Goal: Task Accomplishment & Management: Use online tool/utility

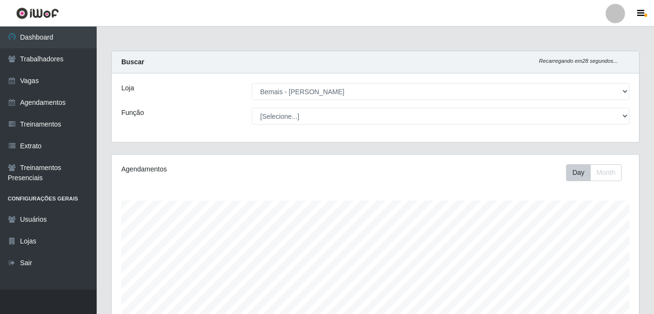
select select "230"
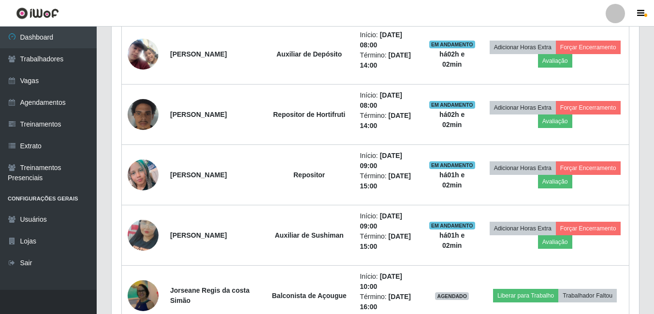
scroll to position [518, 0]
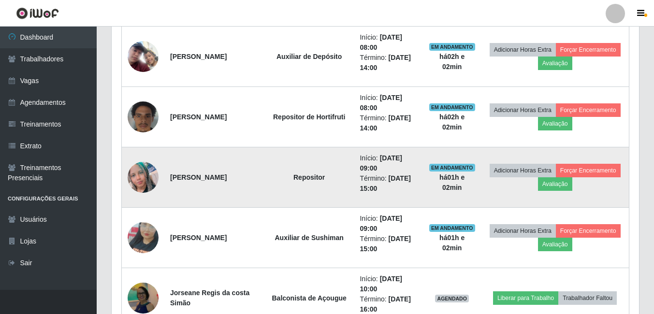
click at [145, 173] on img at bounding box center [143, 177] width 31 height 31
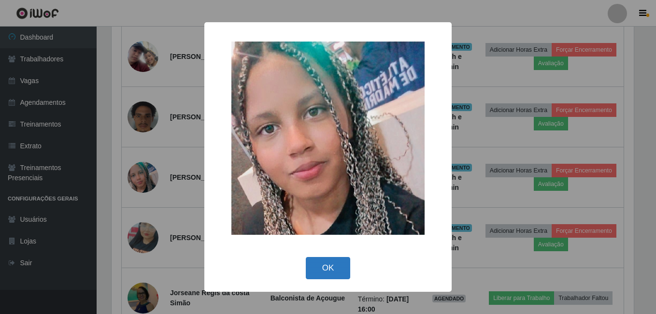
click at [326, 277] on button "OK" at bounding box center [328, 268] width 45 height 23
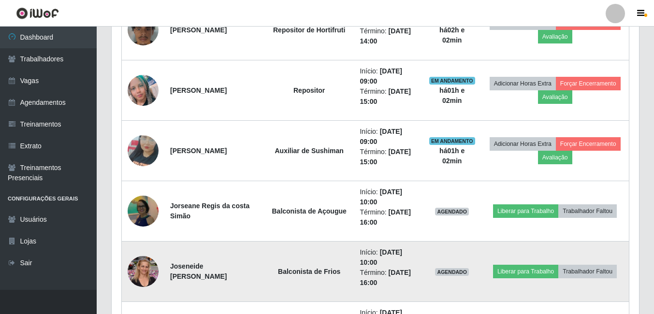
scroll to position [615, 0]
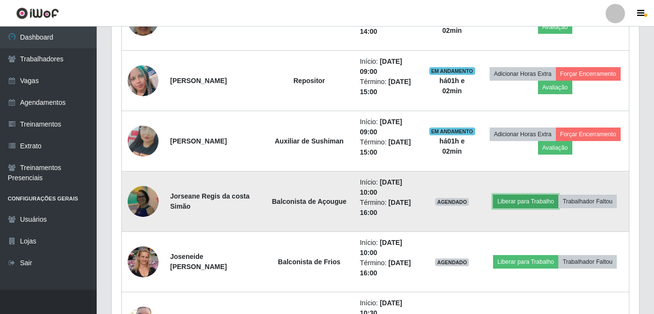
click at [508, 203] on button "Liberar para Trabalho" at bounding box center [525, 202] width 65 height 14
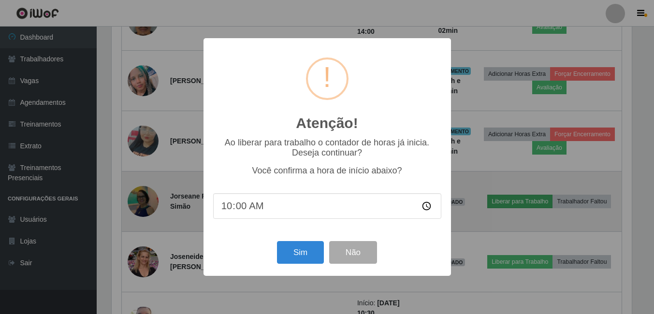
scroll to position [200, 522]
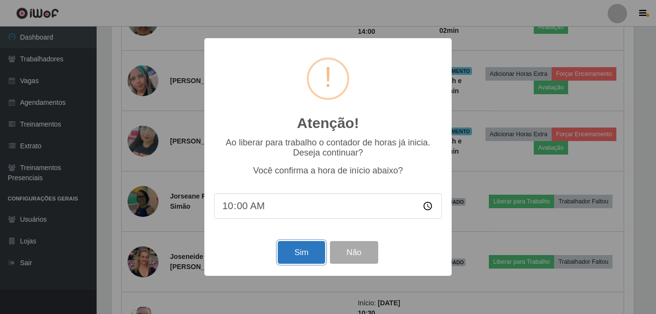
click at [309, 249] on button "Sim" at bounding box center [301, 252] width 47 height 23
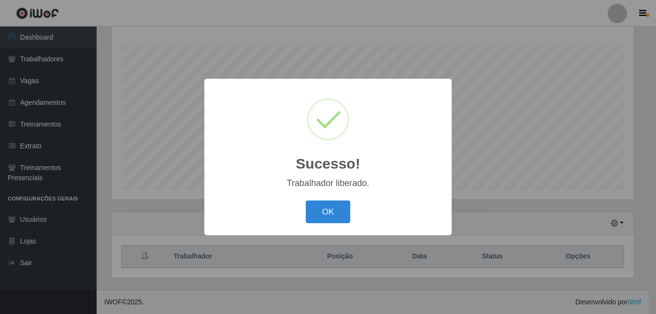
click at [306, 200] on button "OK" at bounding box center [328, 211] width 45 height 23
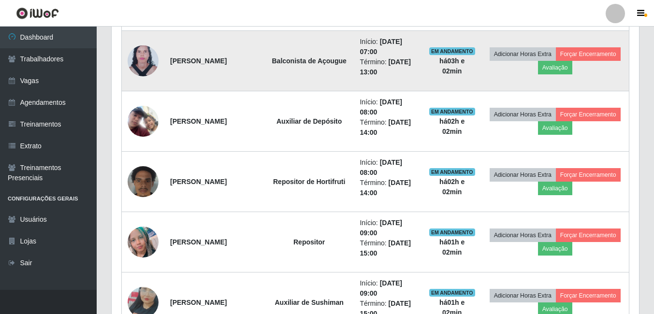
scroll to position [639, 0]
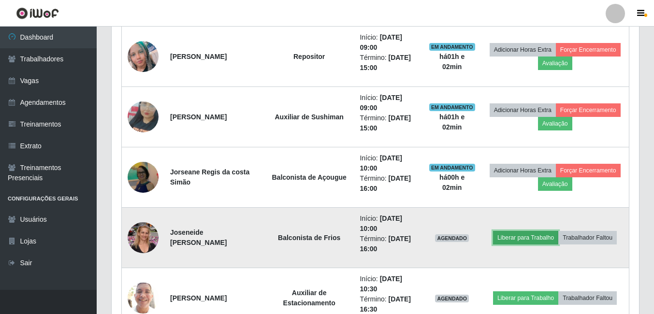
click at [511, 238] on button "Liberar para Trabalho" at bounding box center [525, 238] width 65 height 14
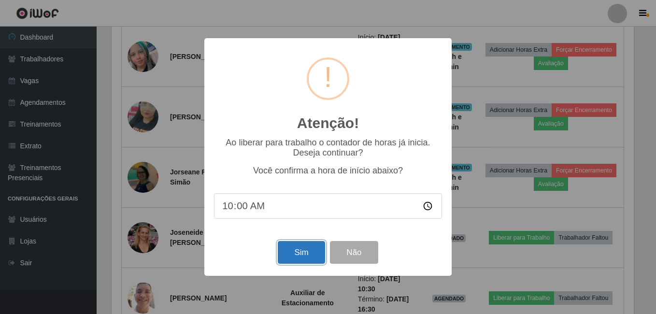
click at [319, 248] on button "Sim" at bounding box center [301, 252] width 47 height 23
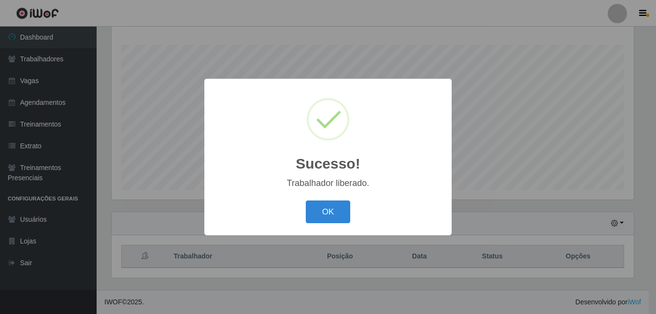
click at [306, 200] on button "OK" at bounding box center [328, 211] width 45 height 23
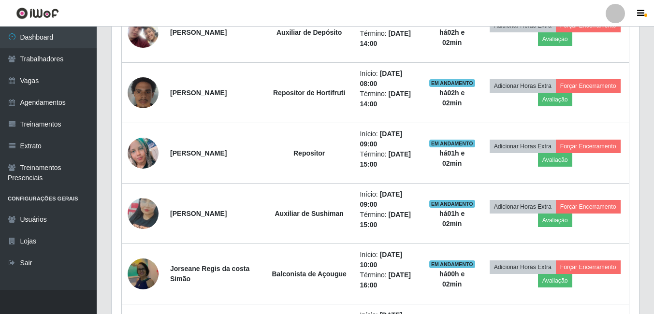
scroll to position [687, 0]
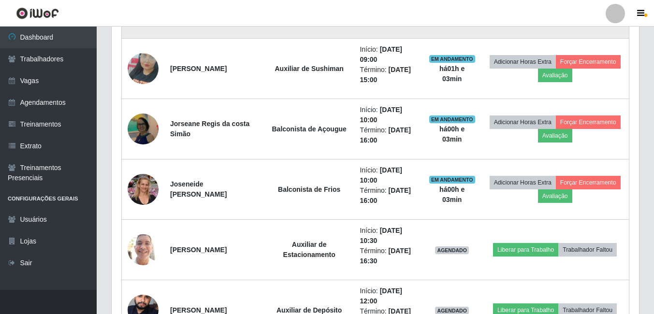
click at [415, 29] on td "Início: 13/08/2025, 09:00 Término: 13/08/2025, 15:00" at bounding box center [388, 8] width 69 height 60
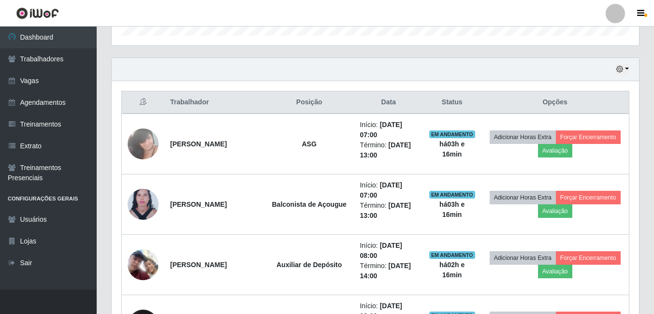
scroll to position [301, 0]
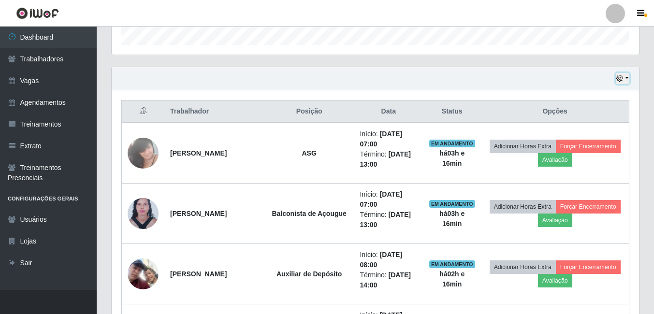
click at [629, 80] on button "button" at bounding box center [623, 78] width 14 height 11
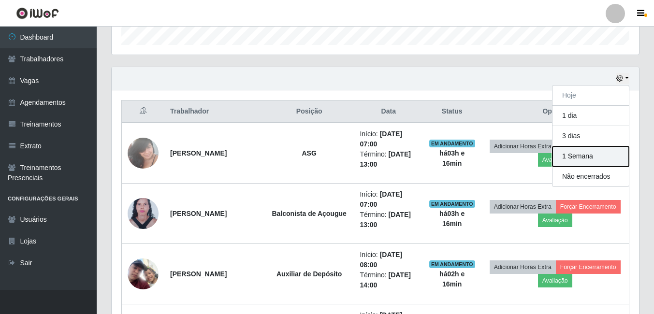
click at [596, 161] on button "1 Semana" at bounding box center [590, 156] width 76 height 20
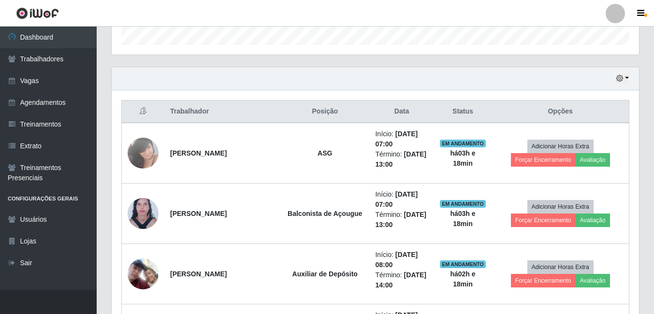
click at [376, 67] on div "Hoje 1 dia 3 dias 1 Semana Não encerrados" at bounding box center [375, 78] width 527 height 23
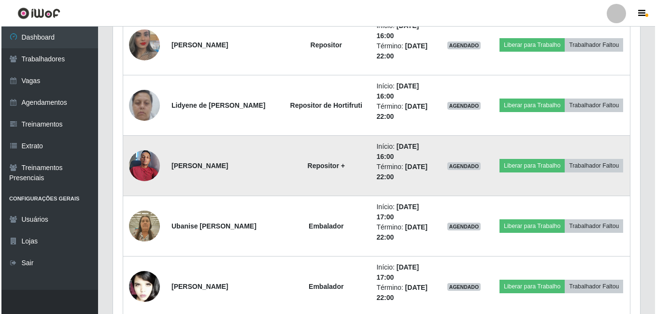
scroll to position [1074, 0]
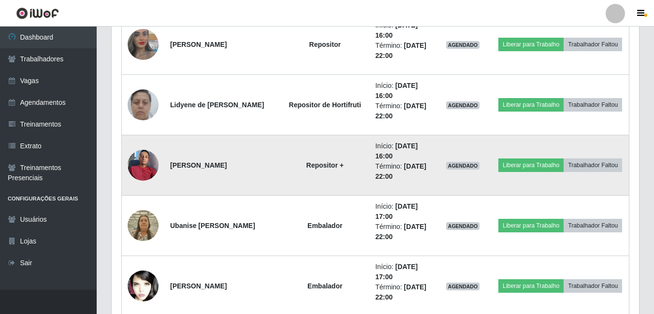
click at [140, 163] on img at bounding box center [143, 164] width 31 height 41
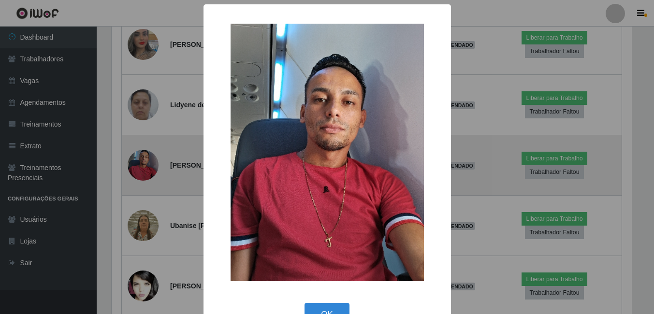
scroll to position [200, 522]
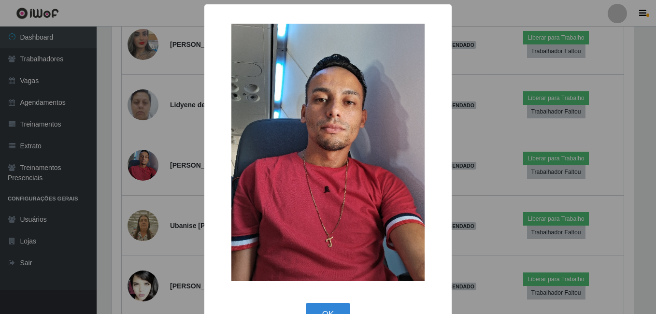
click at [154, 148] on div "× OK Cancel" at bounding box center [328, 157] width 656 height 314
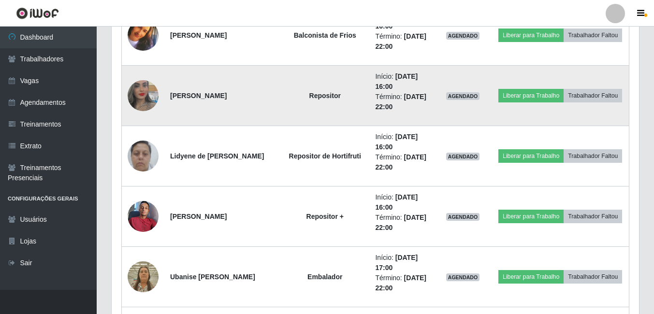
scroll to position [1074, 0]
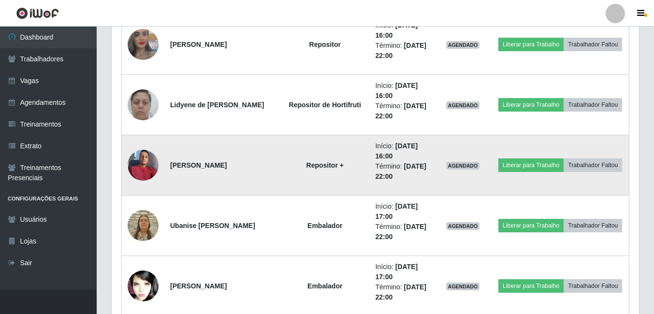
click at [141, 168] on img at bounding box center [143, 164] width 31 height 41
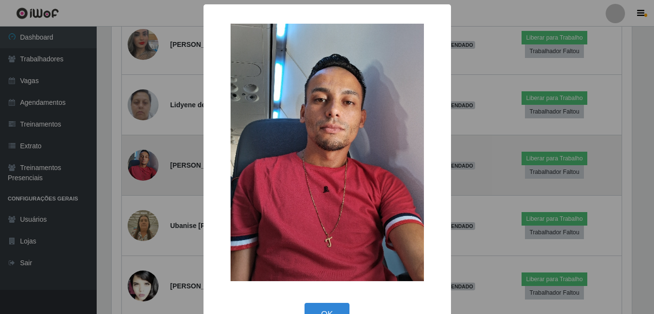
scroll to position [200, 522]
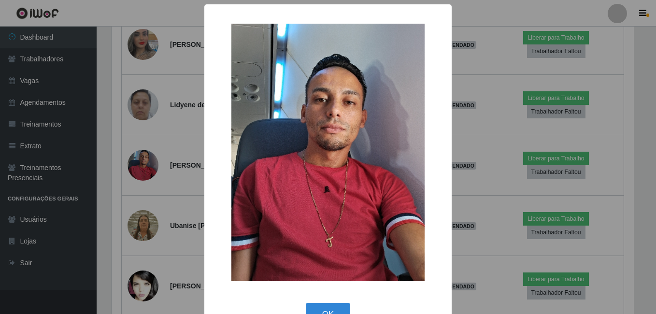
click at [132, 183] on div "× OK Cancel" at bounding box center [328, 157] width 656 height 314
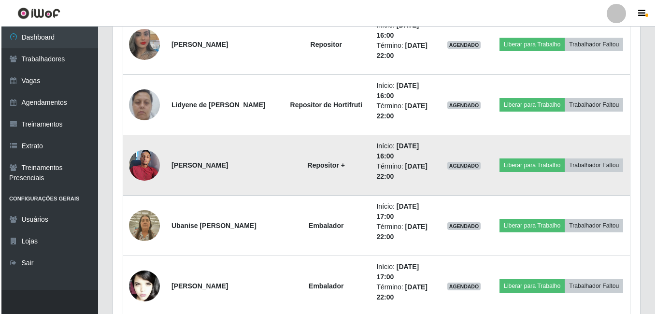
scroll to position [200, 527]
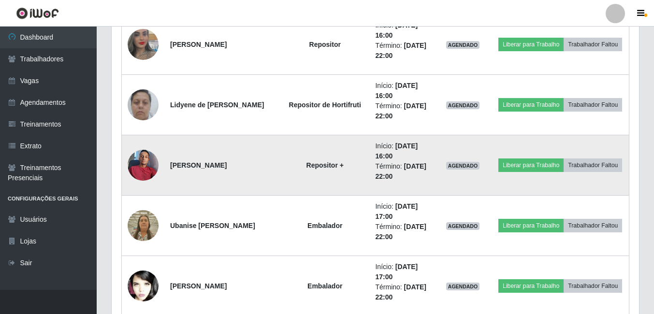
click at [140, 168] on img at bounding box center [143, 164] width 31 height 41
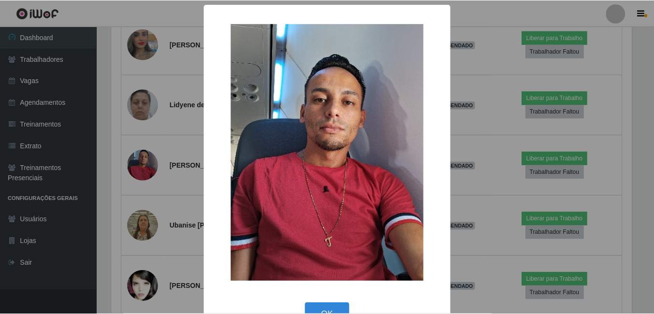
scroll to position [200, 522]
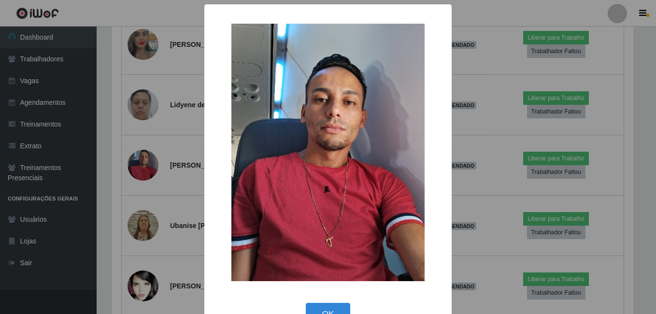
click at [119, 193] on div "× OK Cancel" at bounding box center [328, 157] width 656 height 314
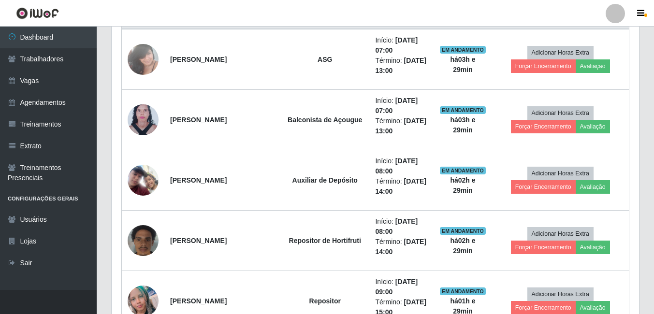
scroll to position [252, 0]
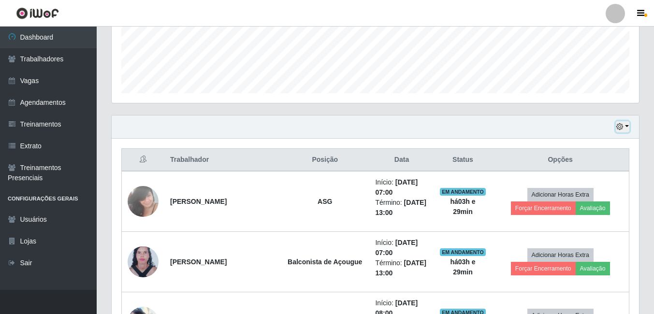
click at [618, 126] on icon "button" at bounding box center [619, 126] width 7 height 7
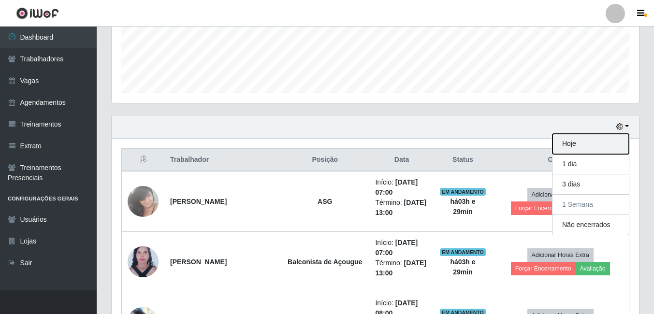
click at [575, 145] on button "Hoje" at bounding box center [590, 144] width 76 height 20
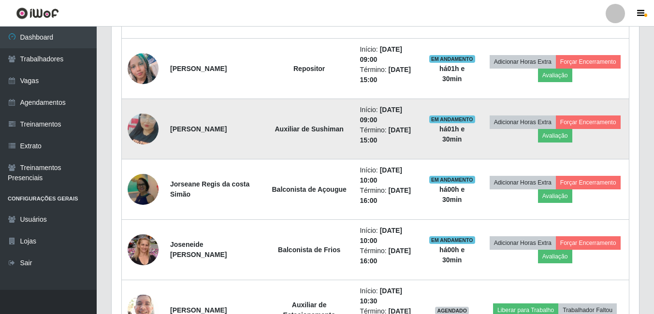
scroll to position [482, 0]
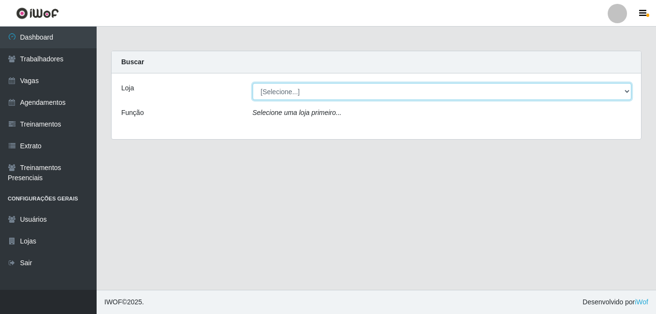
click at [322, 95] on select "[Selecione...] Bemais - Ruy Carneiro" at bounding box center [442, 91] width 379 height 17
select select "230"
click at [253, 83] on select "[Selecione...] Bemais - Ruy Carneiro" at bounding box center [442, 91] width 379 height 17
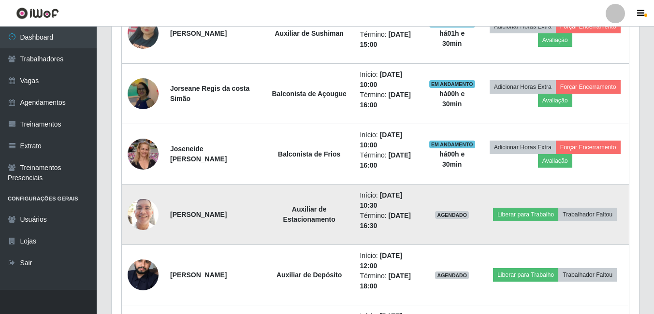
scroll to position [723, 0]
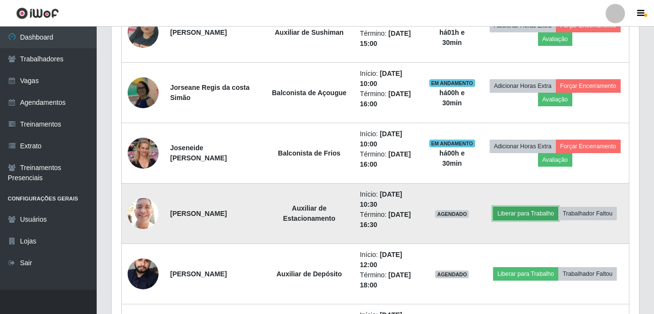
click at [516, 218] on button "Liberar para Trabalho" at bounding box center [525, 214] width 65 height 14
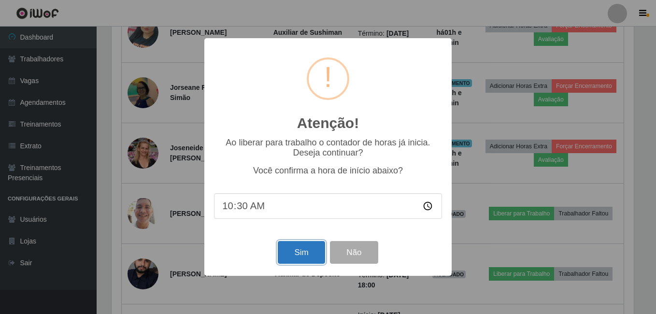
click at [291, 254] on button "Sim" at bounding box center [301, 252] width 47 height 23
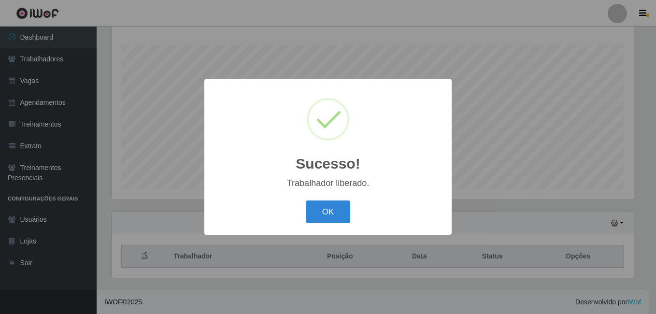
click at [306, 200] on button "OK" at bounding box center [328, 211] width 45 height 23
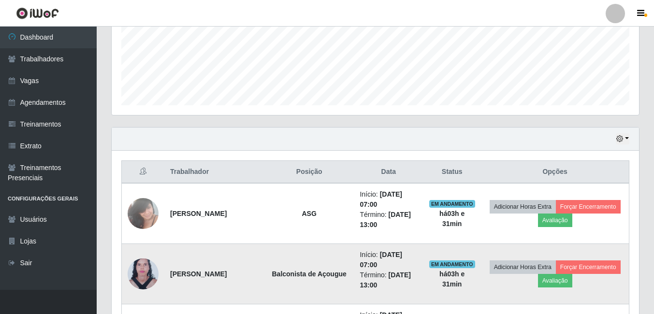
scroll to position [0, 0]
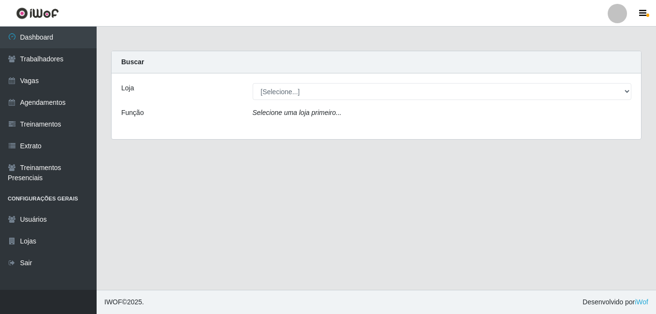
click at [320, 94] on select "[Selecione...] [PERSON_NAME]" at bounding box center [442, 91] width 379 height 17
select select "230"
click at [253, 83] on select "[Selecione...] [PERSON_NAME]" at bounding box center [442, 91] width 379 height 17
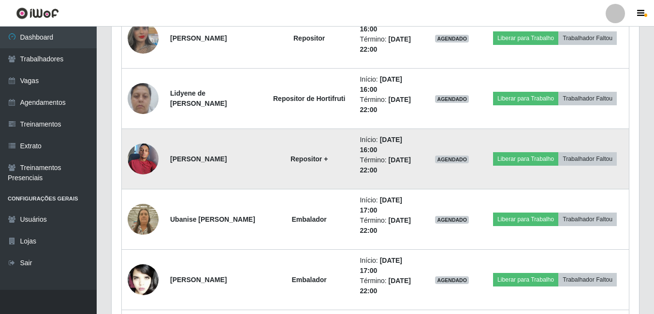
scroll to position [1063, 0]
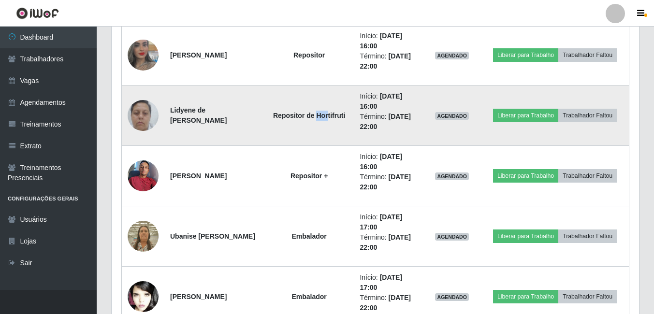
drag, startPoint x: 319, startPoint y: 116, endPoint x: 328, endPoint y: 114, distance: 9.5
click at [328, 114] on strong "Repositor de Hortifruti" at bounding box center [309, 116] width 72 height 8
drag, startPoint x: 328, startPoint y: 114, endPoint x: 334, endPoint y: 138, distance: 25.0
click at [333, 138] on td "Repositor de Hortifruti" at bounding box center [308, 116] width 89 height 60
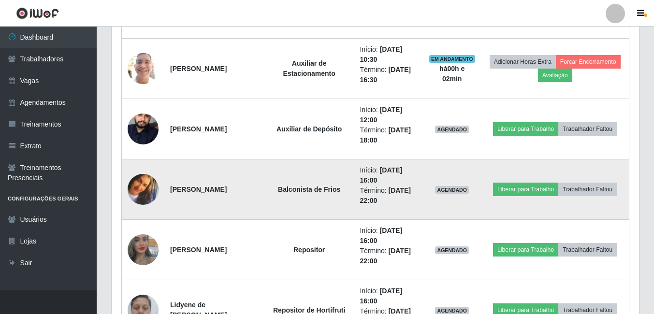
scroll to position [1013, 0]
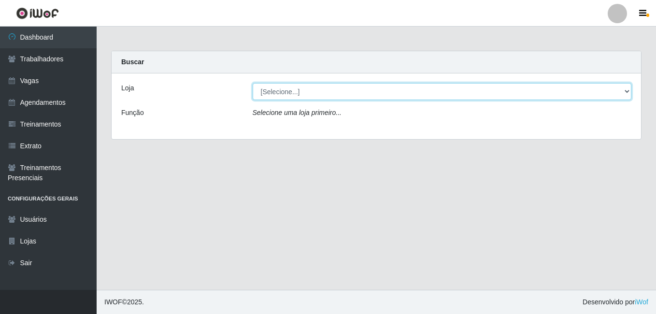
click at [285, 95] on select "[Selecione...] Bemais - Ruy Carneiro" at bounding box center [442, 91] width 379 height 17
select select "230"
click at [253, 83] on select "[Selecione...] Bemais - Ruy Carneiro" at bounding box center [442, 91] width 379 height 17
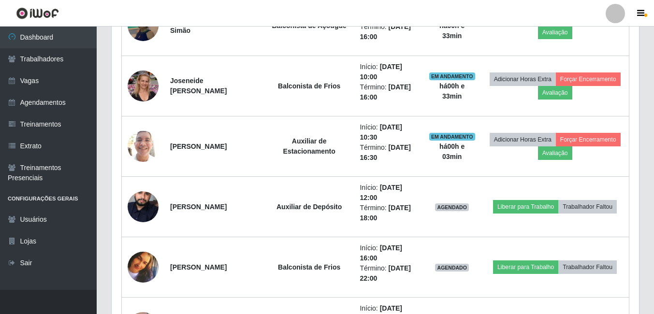
scroll to position [675, 0]
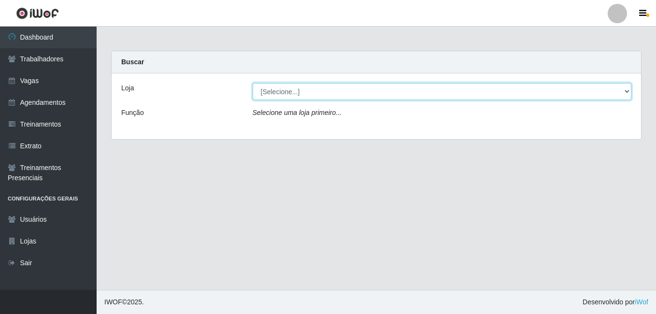
click at [328, 89] on select "[Selecione...] [PERSON_NAME]" at bounding box center [442, 91] width 379 height 17
select select "230"
click at [253, 83] on select "[Selecione...] [PERSON_NAME]" at bounding box center [442, 91] width 379 height 17
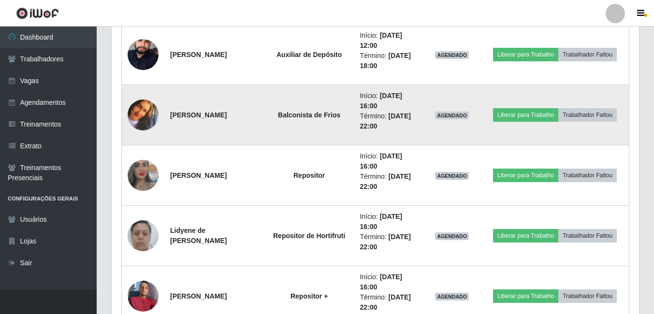
scroll to position [820, 0]
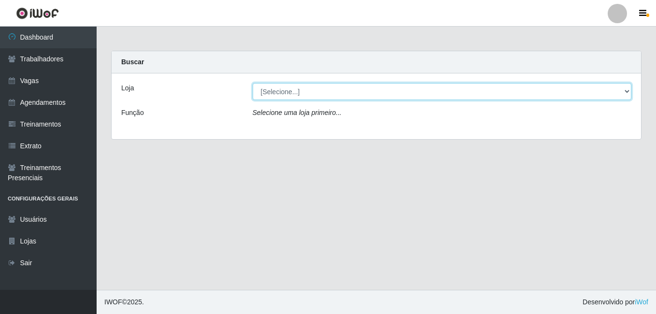
click at [320, 95] on select "[Selecione...] [PERSON_NAME]" at bounding box center [442, 91] width 379 height 17
select select "230"
click at [253, 83] on select "[Selecione...] [PERSON_NAME]" at bounding box center [442, 91] width 379 height 17
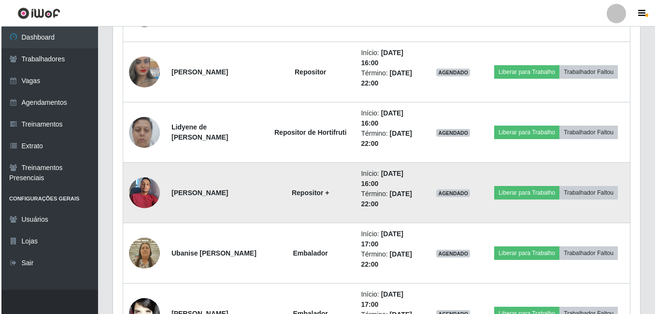
scroll to position [1063, 0]
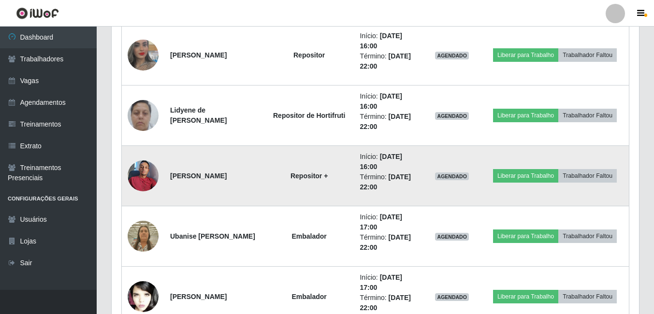
click at [139, 172] on img at bounding box center [143, 175] width 31 height 41
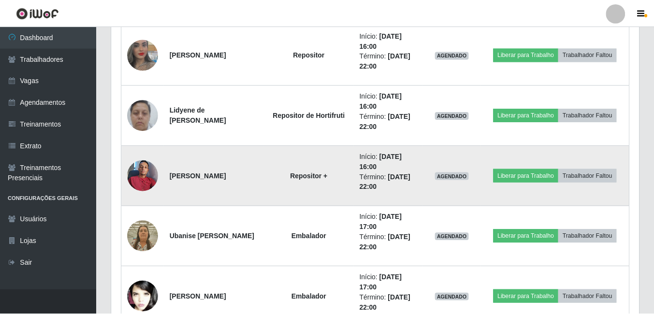
scroll to position [200, 522]
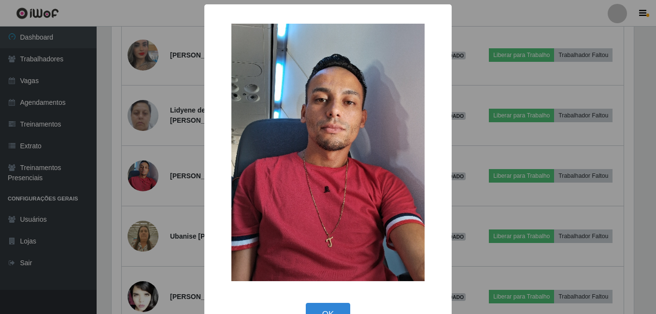
click at [128, 201] on div "× OK Cancel" at bounding box center [328, 157] width 656 height 314
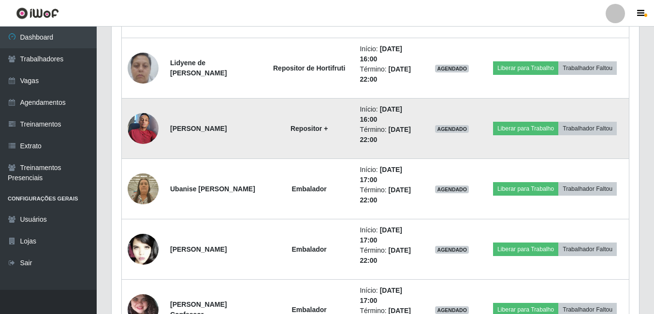
scroll to position [1110, 0]
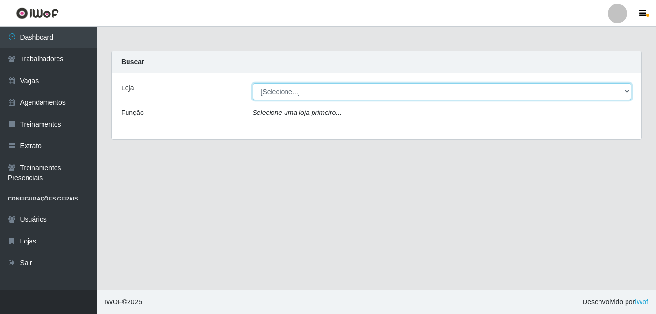
click at [311, 92] on select "[Selecione...] [PERSON_NAME]" at bounding box center [442, 91] width 379 height 17
select select "230"
click at [253, 83] on select "[Selecione...] [PERSON_NAME]" at bounding box center [442, 91] width 379 height 17
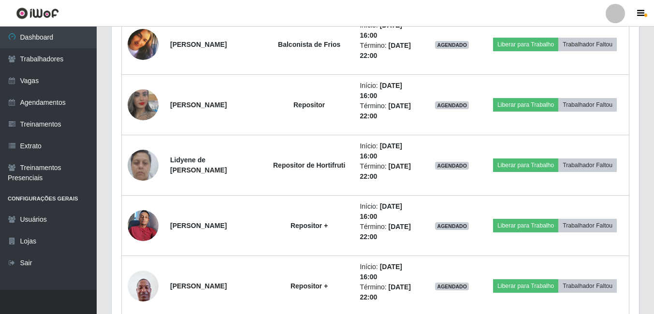
scroll to position [1158, 0]
